Goal: Task Accomplishment & Management: Manage account settings

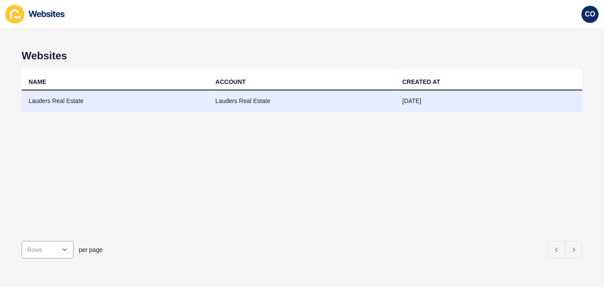
click at [49, 99] on td "Lauders Real Estate" at bounding box center [115, 100] width 187 height 21
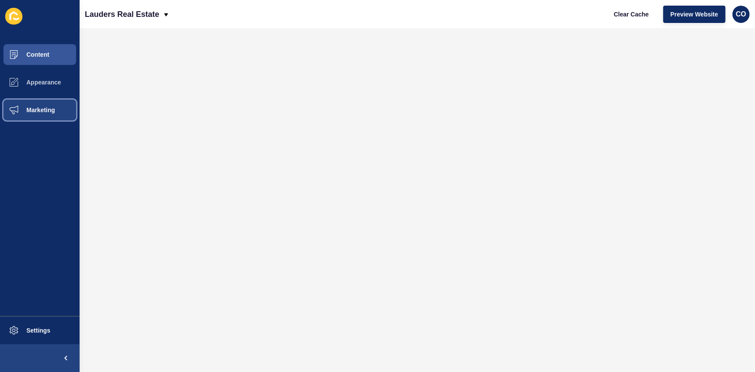
click at [52, 112] on span "Marketing" at bounding box center [27, 109] width 56 height 7
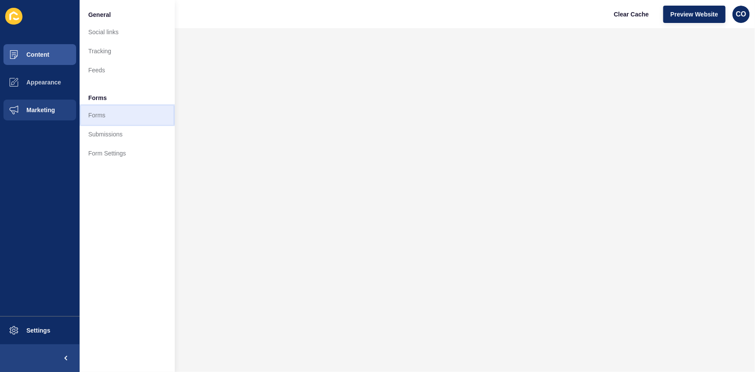
click at [99, 117] on link "Forms" at bounding box center [127, 115] width 95 height 19
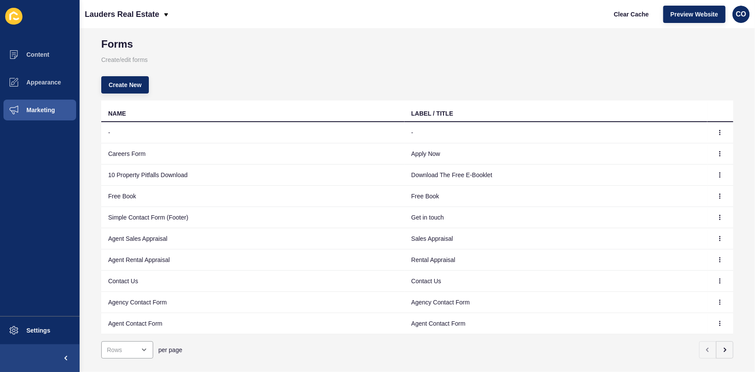
scroll to position [32, 0]
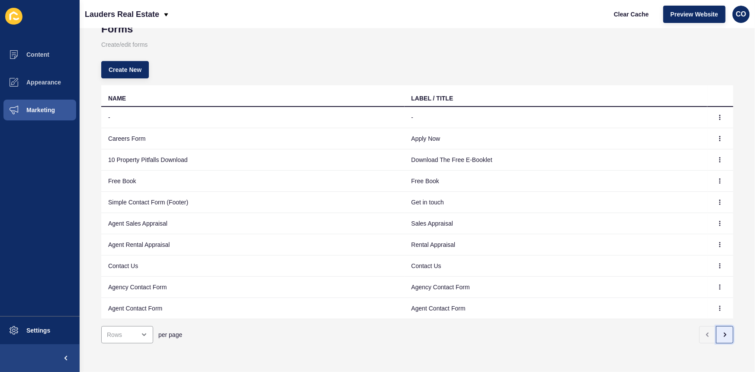
click at [604, 286] on icon "button" at bounding box center [724, 334] width 7 height 7
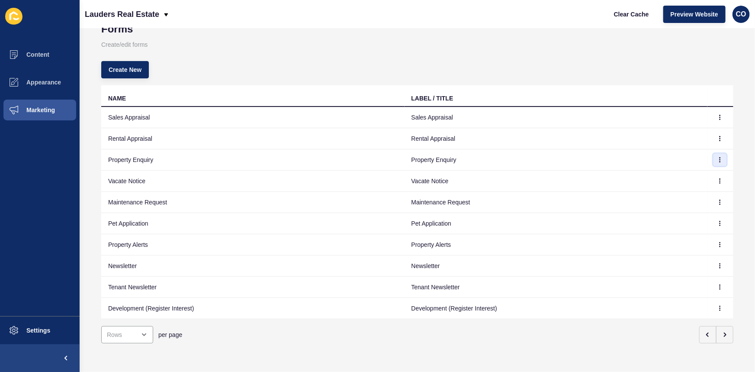
click at [604, 157] on icon "button" at bounding box center [720, 159] width 0 height 4
click at [604, 171] on link "Edit" at bounding box center [690, 171] width 61 height 19
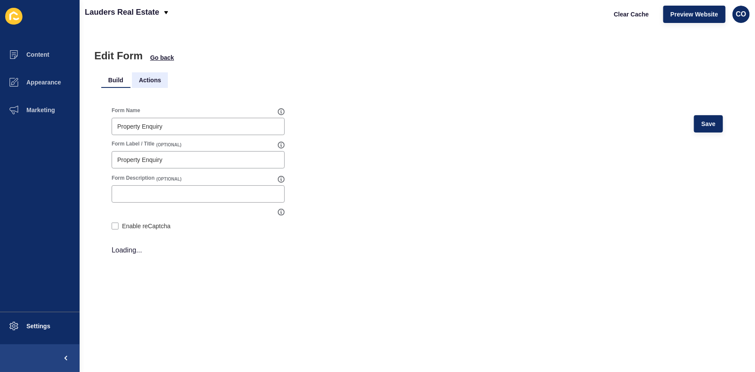
click at [158, 79] on li "Actions" at bounding box center [150, 80] width 36 height 16
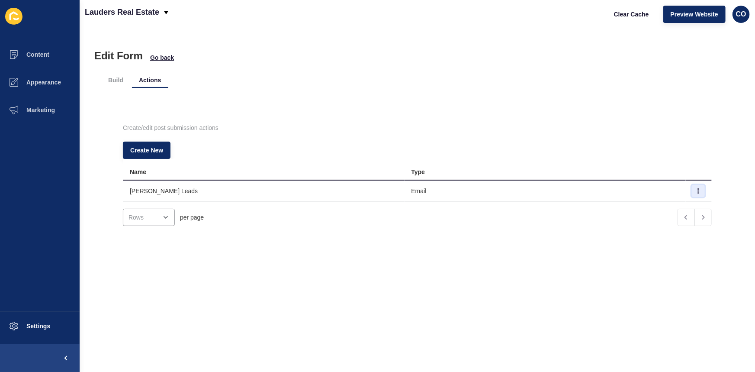
click at [604, 189] on icon "button" at bounding box center [698, 191] width 0 height 4
click at [604, 206] on link "Edit" at bounding box center [663, 208] width 61 height 19
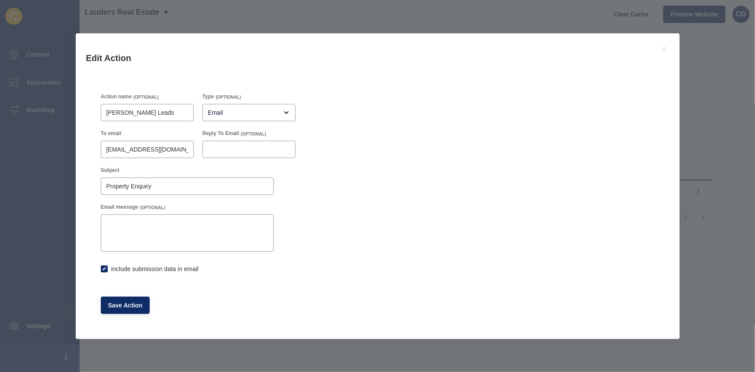
checkbox input "true"
click at [138, 148] on input "[EMAIL_ADDRESS][DOMAIN_NAME]" at bounding box center [147, 149] width 82 height 9
paste input "[EMAIL_ADDRESS][DOMAIN_NAME]"
type input "[EMAIL_ADDRESS][DOMAIN_NAME]"
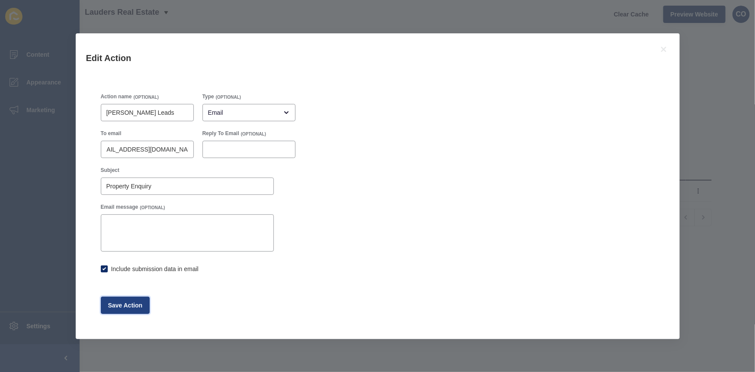
click at [137, 286] on span "Save Action" at bounding box center [125, 305] width 35 height 9
checkbox input "true"
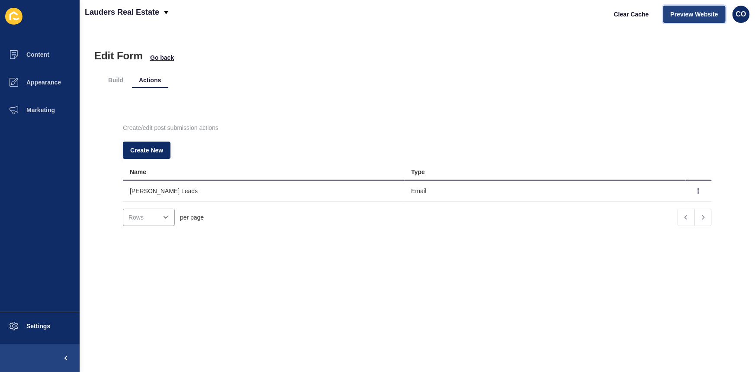
click at [604, 13] on span "Preview Website" at bounding box center [695, 14] width 48 height 9
click at [154, 145] on button "Create New" at bounding box center [147, 149] width 48 height 17
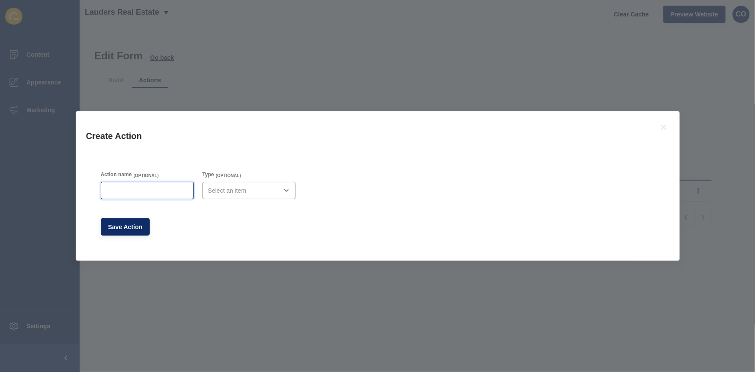
click at [147, 190] on input "Action name" at bounding box center [147, 190] width 82 height 9
type input "Lead Drop"
click at [238, 192] on div "open menu" at bounding box center [243, 190] width 70 height 9
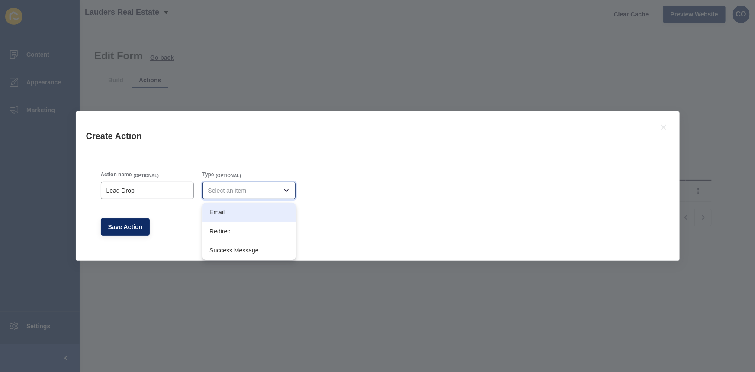
click at [245, 214] on span "Email" at bounding box center [248, 212] width 79 height 9
type input "Email"
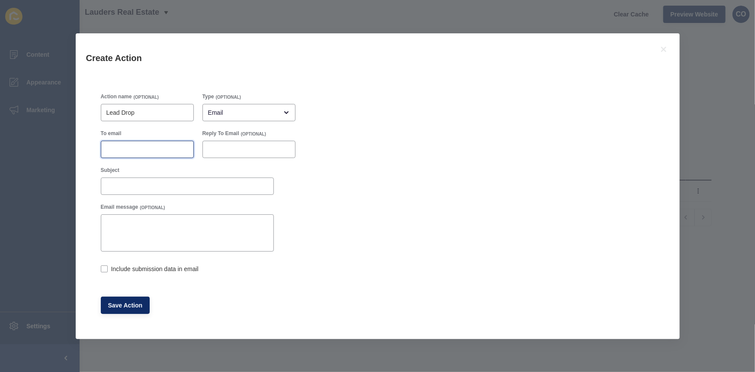
click at [119, 148] on input "To email" at bounding box center [147, 149] width 82 height 9
paste input "[EMAIL_ADDRESS][DOMAIN_NAME]"
type input "[EMAIL_ADDRESS][DOMAIN_NAME]"
click at [106, 268] on label at bounding box center [104, 268] width 7 height 7
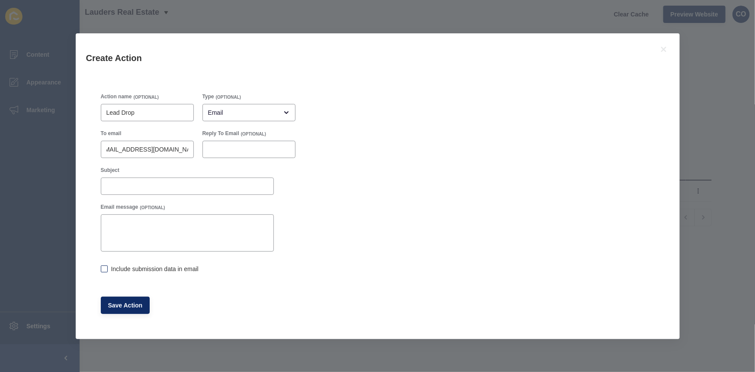
click at [106, 268] on input "Include submission data in email" at bounding box center [104, 270] width 6 height 6
checkbox input "true"
click at [128, 286] on span "Save Action" at bounding box center [125, 305] width 35 height 9
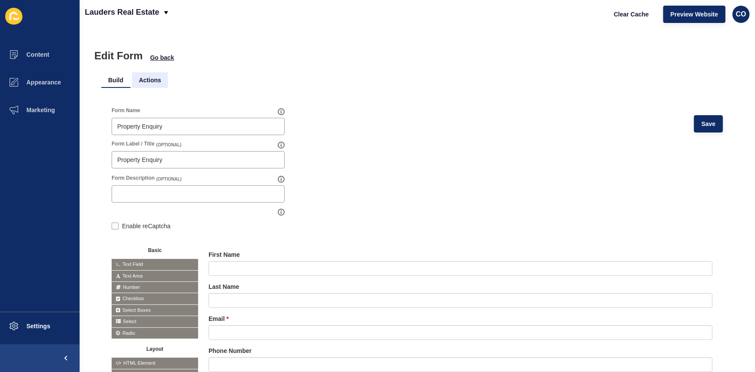
click at [157, 77] on li "Actions" at bounding box center [150, 80] width 36 height 16
